Goal: Task Accomplishment & Management: Complete application form

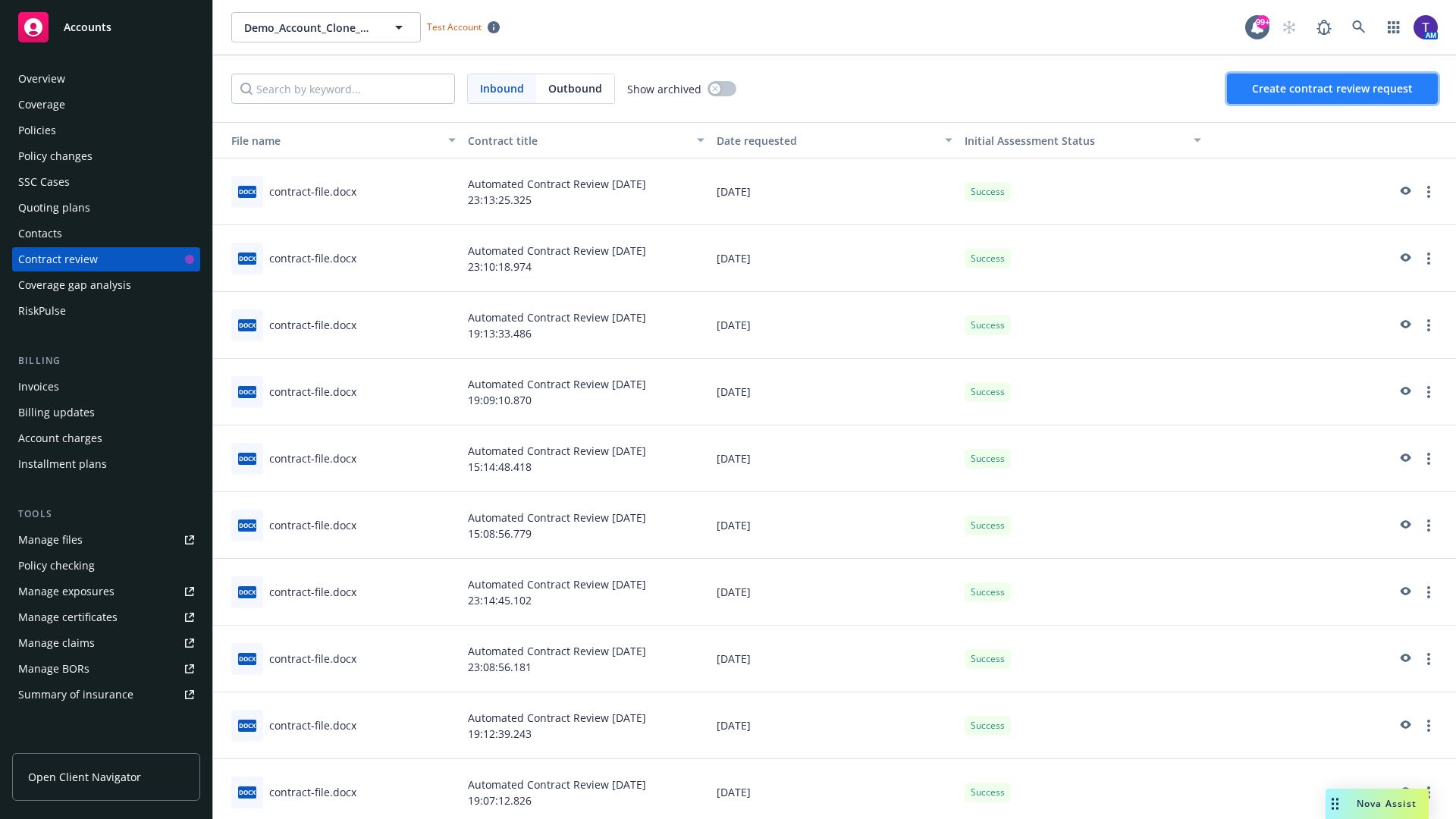
click at [1333, 89] on span "Create contract review request" at bounding box center [1332, 88] width 161 height 15
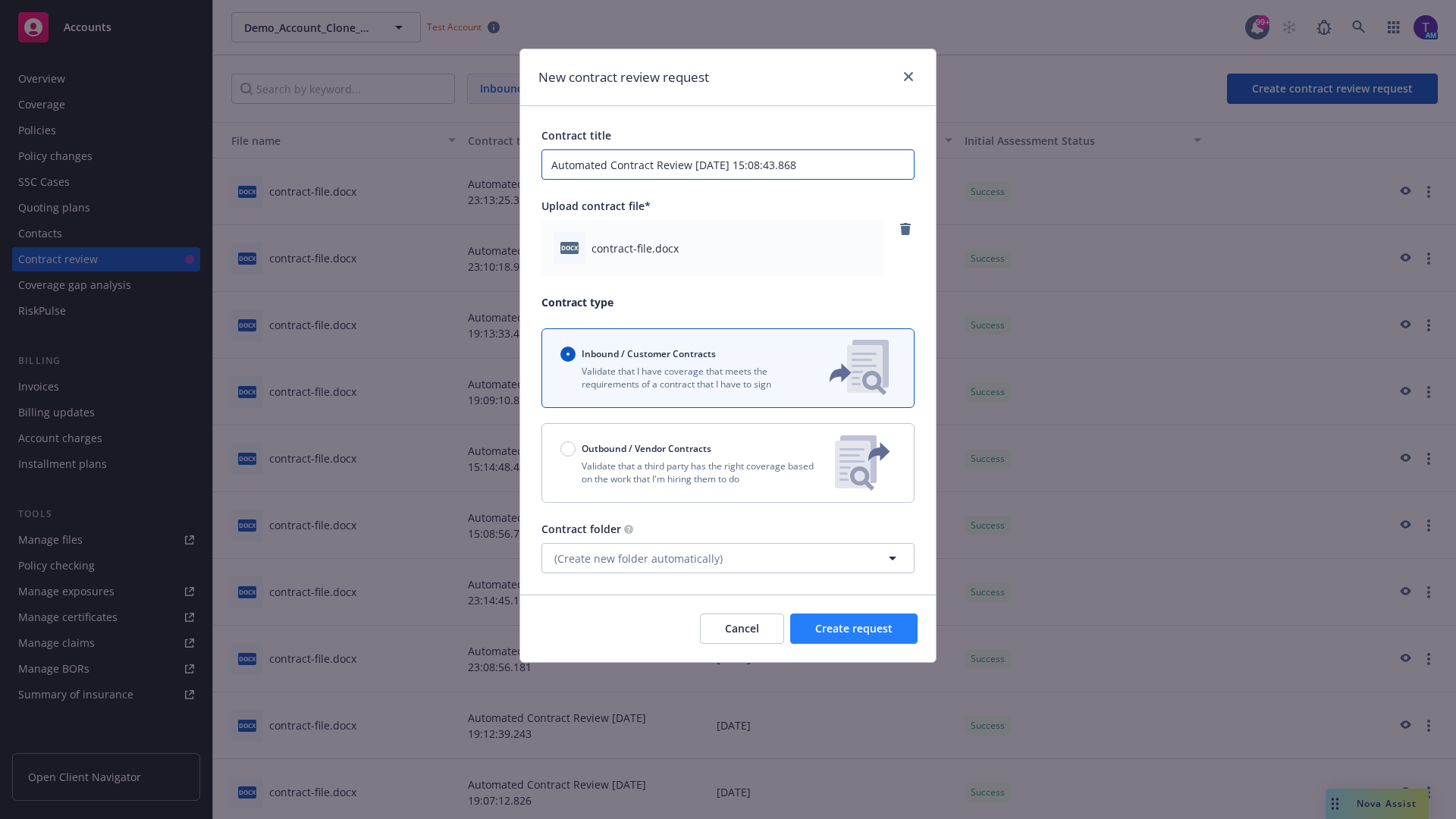
type input "Automated Contract Review [DATE] 15:08:43.868"
click at [854, 629] on span "Create request" at bounding box center [854, 628] width 78 height 15
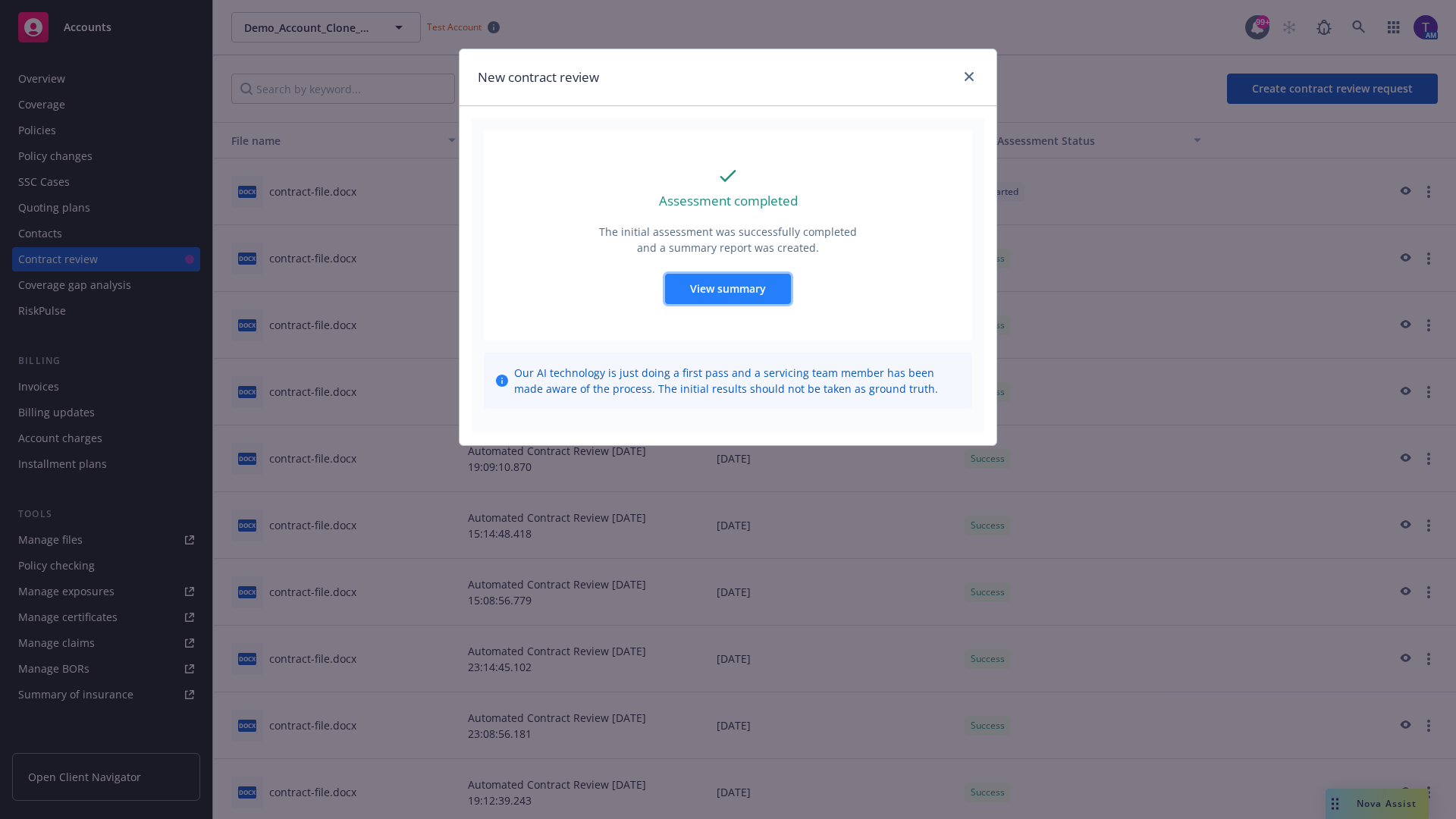
click at [728, 288] on span "View summary" at bounding box center [728, 288] width 76 height 15
